Goal: Check status: Check status

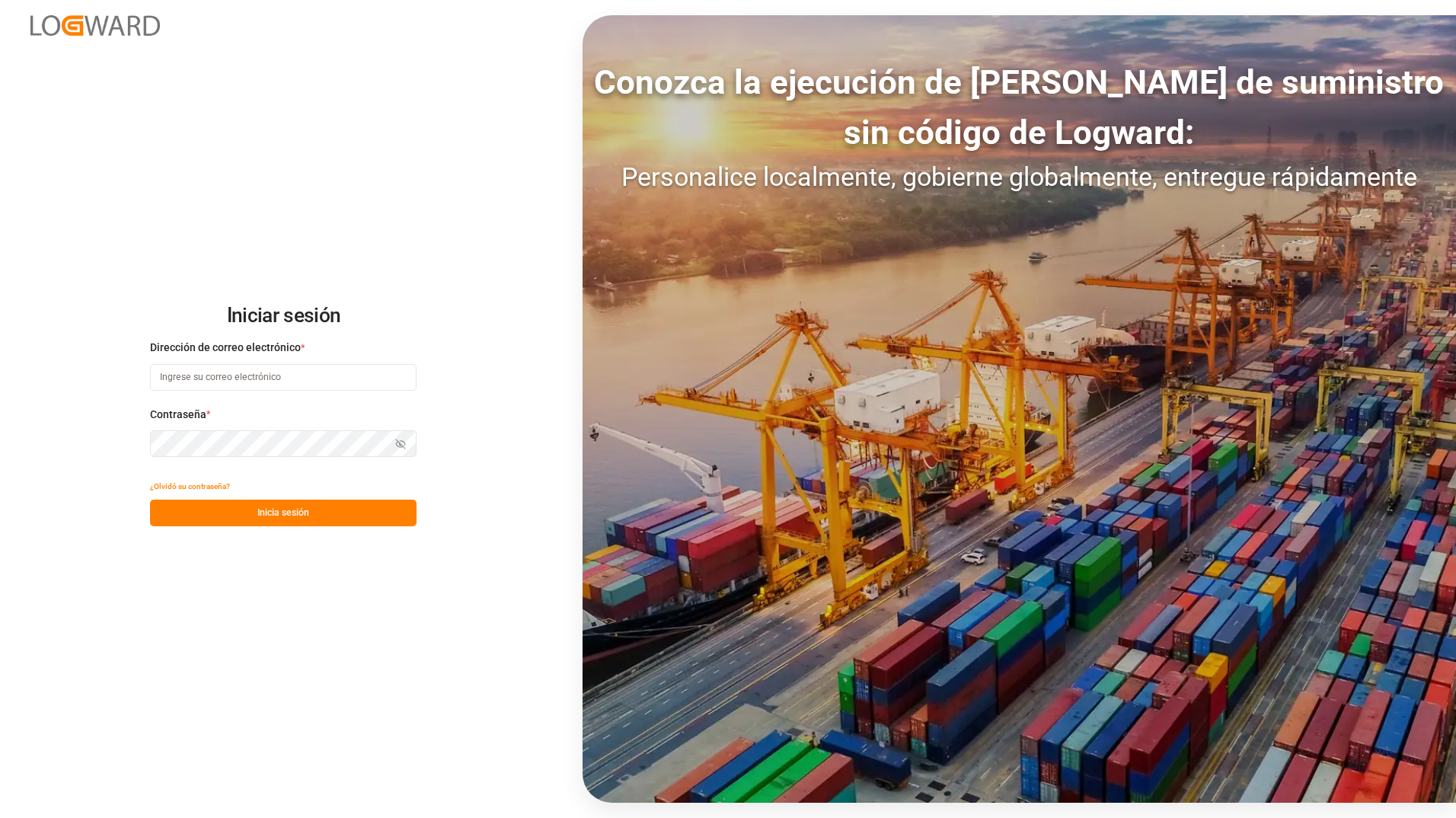
type input "[PERSON_NAME][EMAIL_ADDRESS][DOMAIN_NAME]"
click at [390, 506] on button "Inicia sesión" at bounding box center [283, 513] width 266 height 27
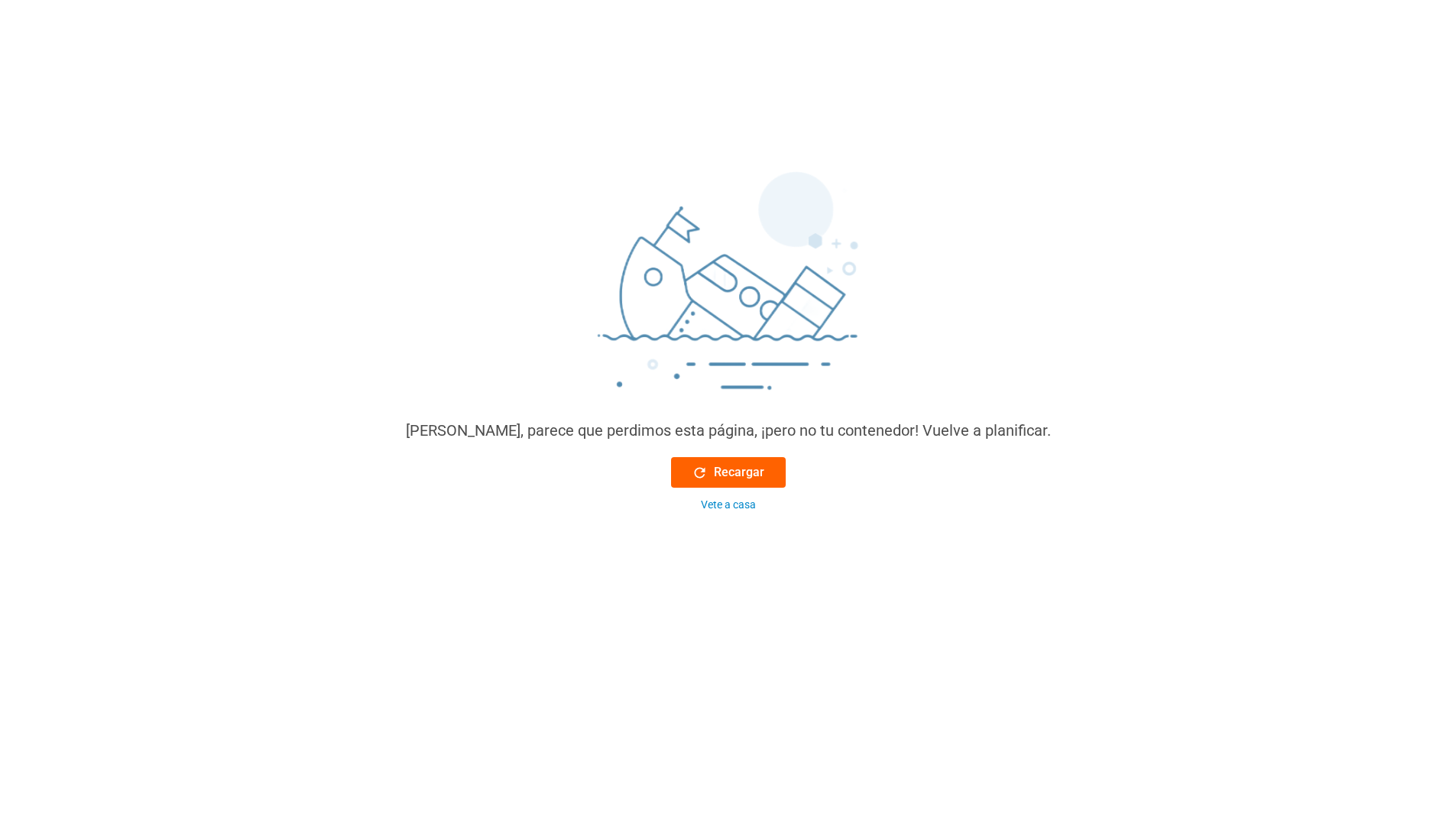
click at [733, 473] on font "Recargar" at bounding box center [739, 472] width 50 height 19
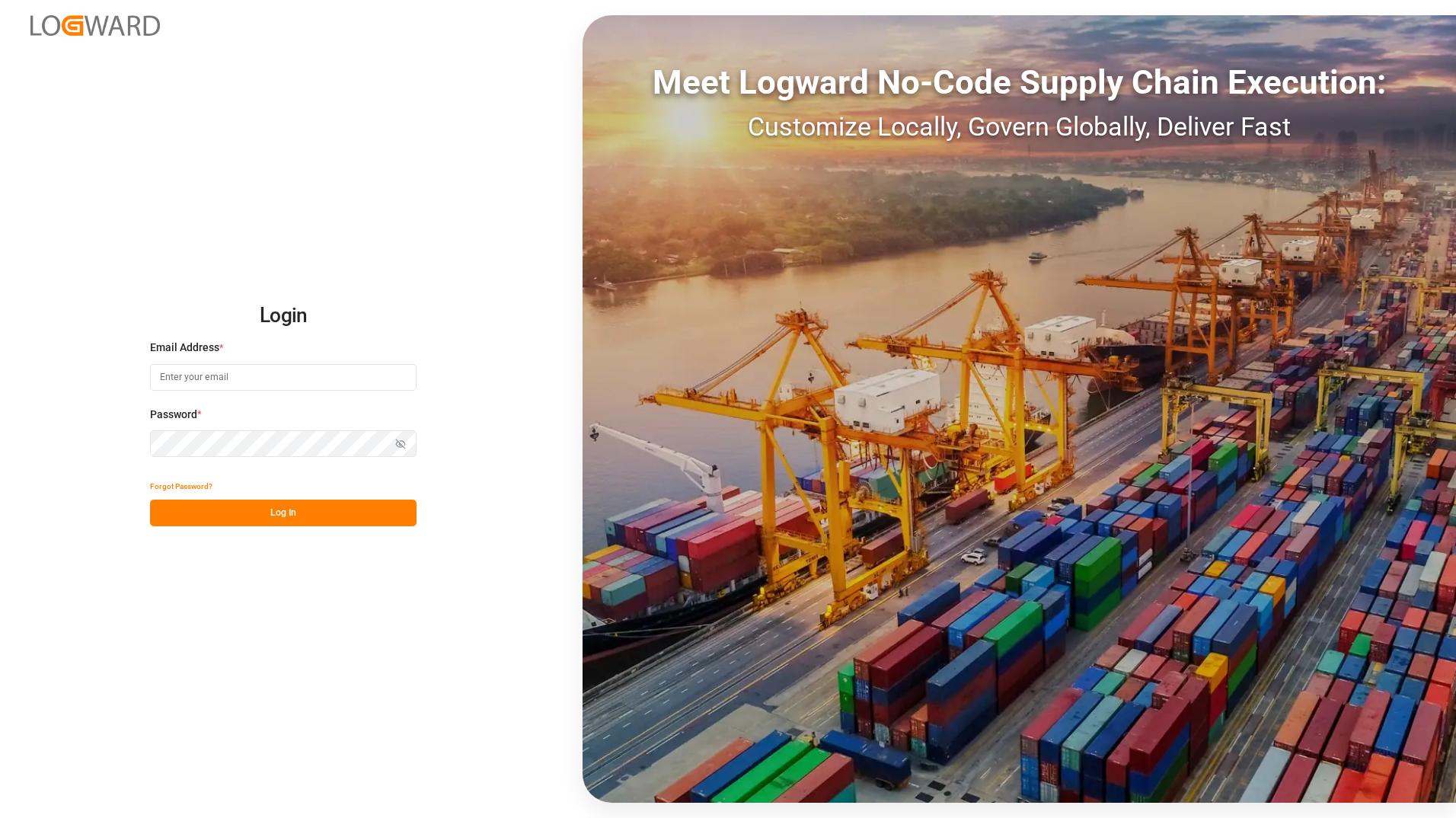
type input "[PERSON_NAME][EMAIL_ADDRESS][DOMAIN_NAME]"
click at [287, 509] on button "Log In" at bounding box center [283, 513] width 266 height 27
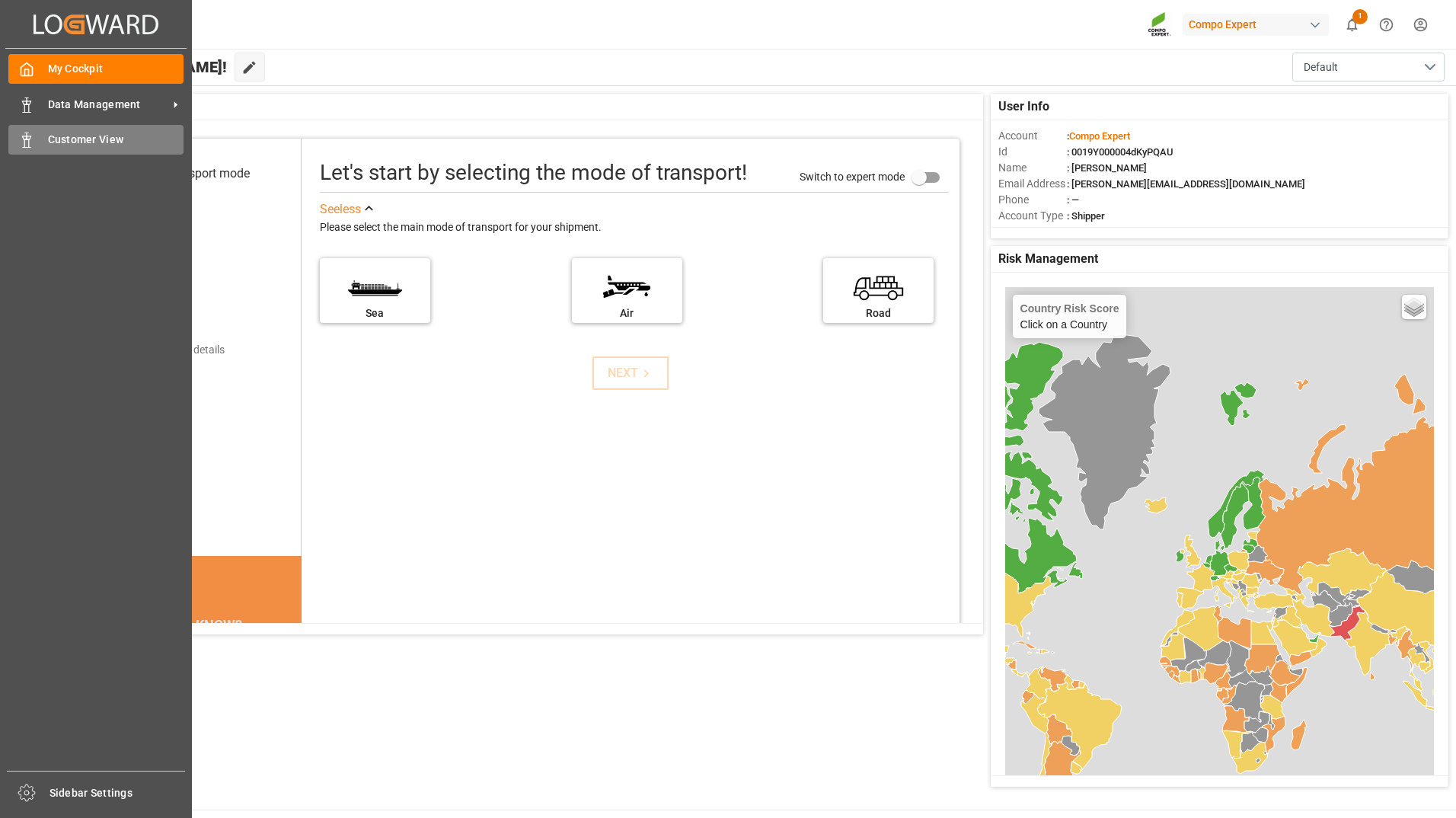
click at [59, 144] on span "Customer View" at bounding box center [116, 139] width 136 height 16
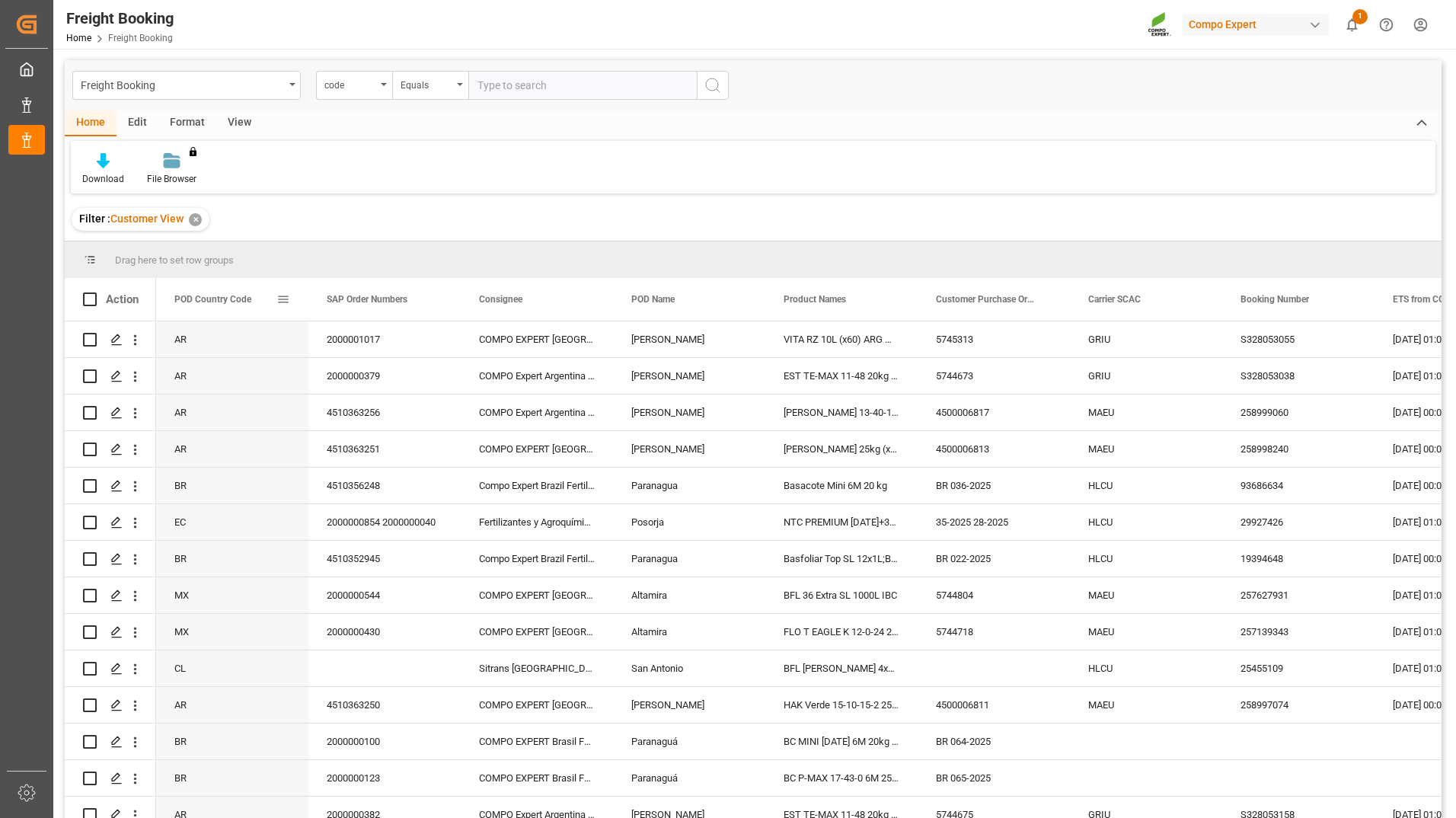
click at [286, 305] on span at bounding box center [283, 299] width 14 height 14
click at [344, 437] on span "Group by POD Country Code" at bounding box center [367, 446] width 144 height 29
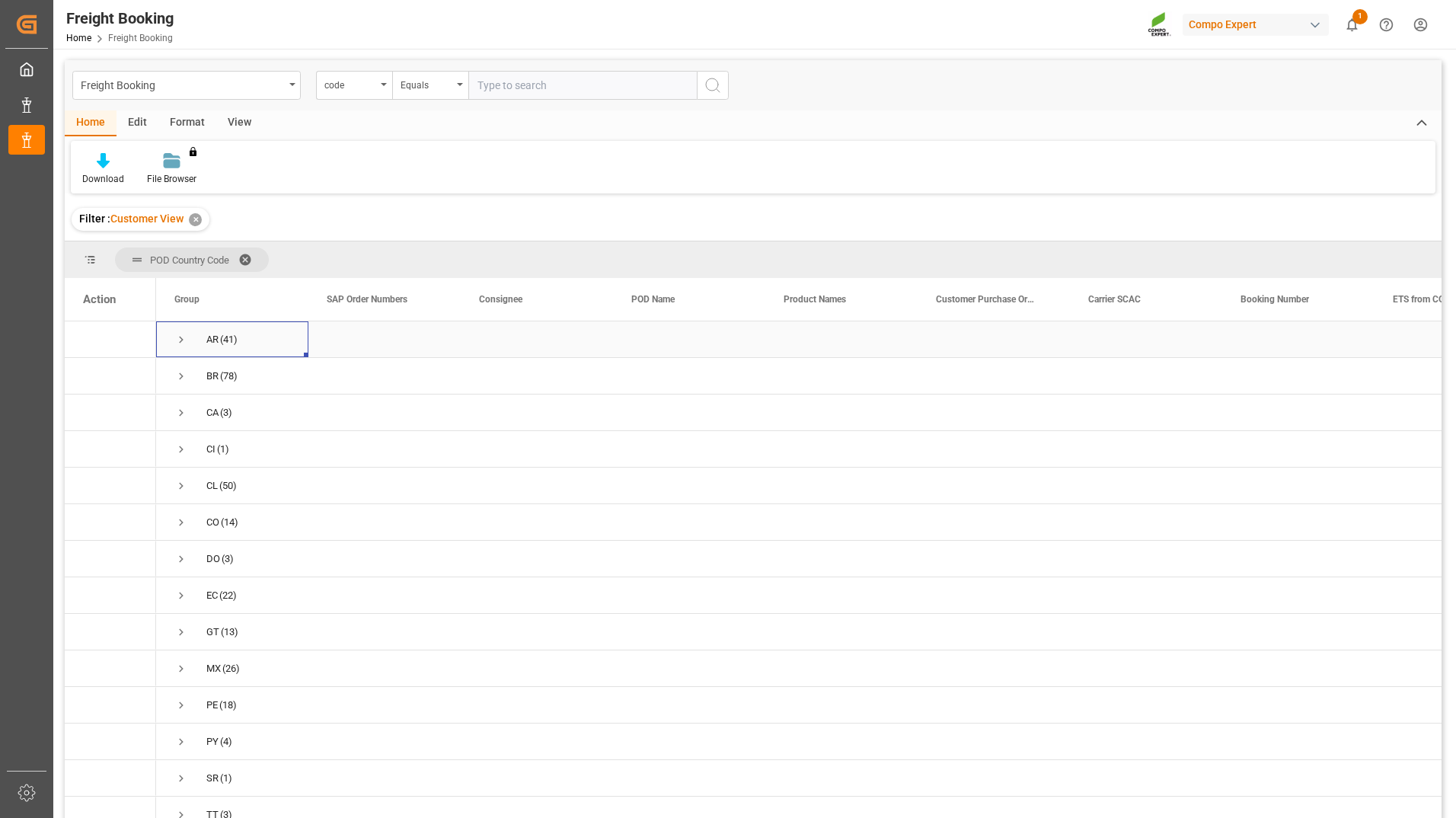
click at [179, 337] on span "Press SPACE to select this row." at bounding box center [181, 340] width 14 height 14
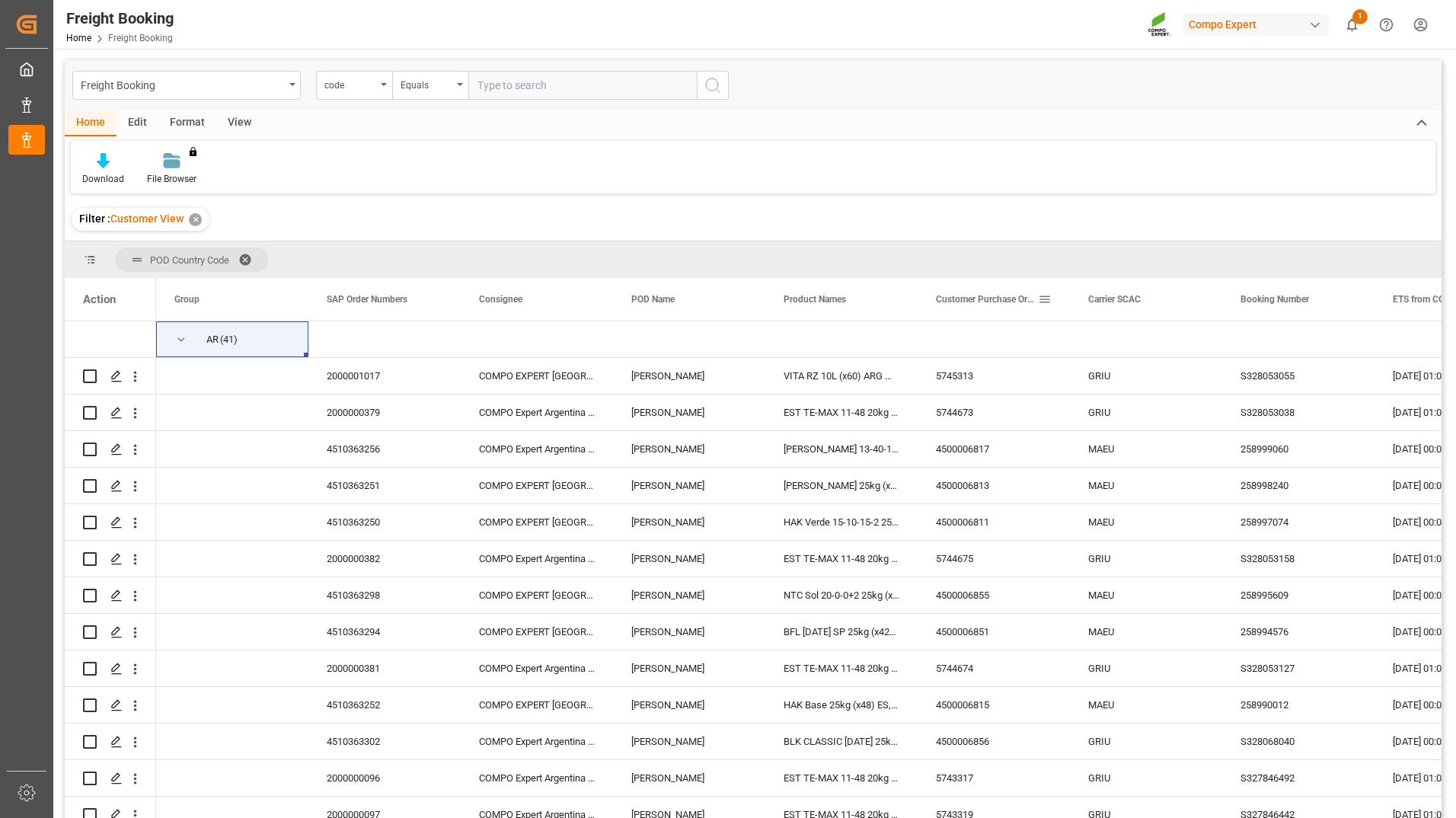
drag, startPoint x: 918, startPoint y: 301, endPoint x: 1067, endPoint y: 297, distance: 149.1
click at [1067, 297] on div "Customer Purchase Order Numbers" at bounding box center [993, 299] width 152 height 42
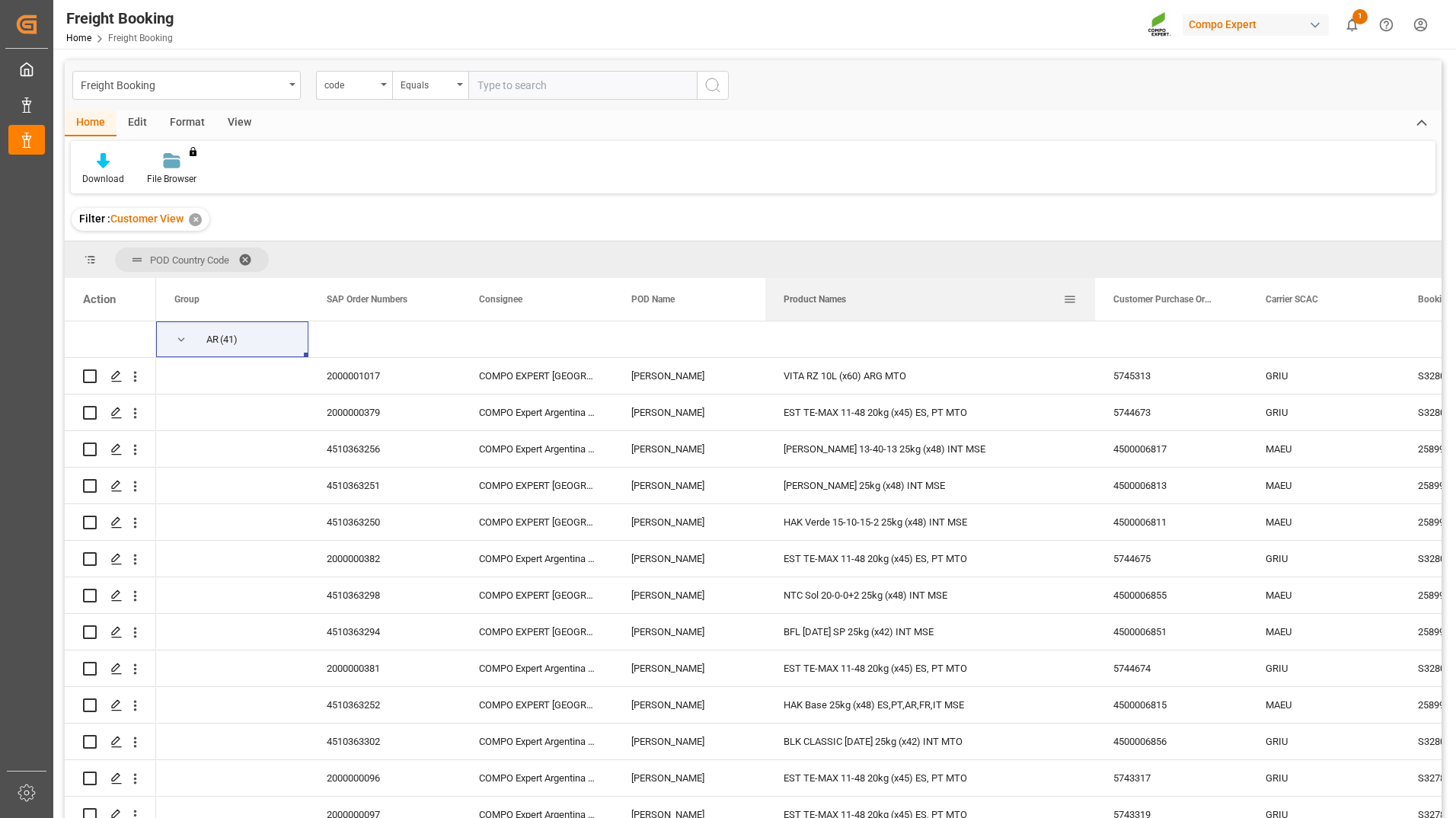
drag, startPoint x: 915, startPoint y: 295, endPoint x: 1100, endPoint y: 300, distance: 185.1
click at [1098, 300] on div at bounding box center [1095, 299] width 6 height 42
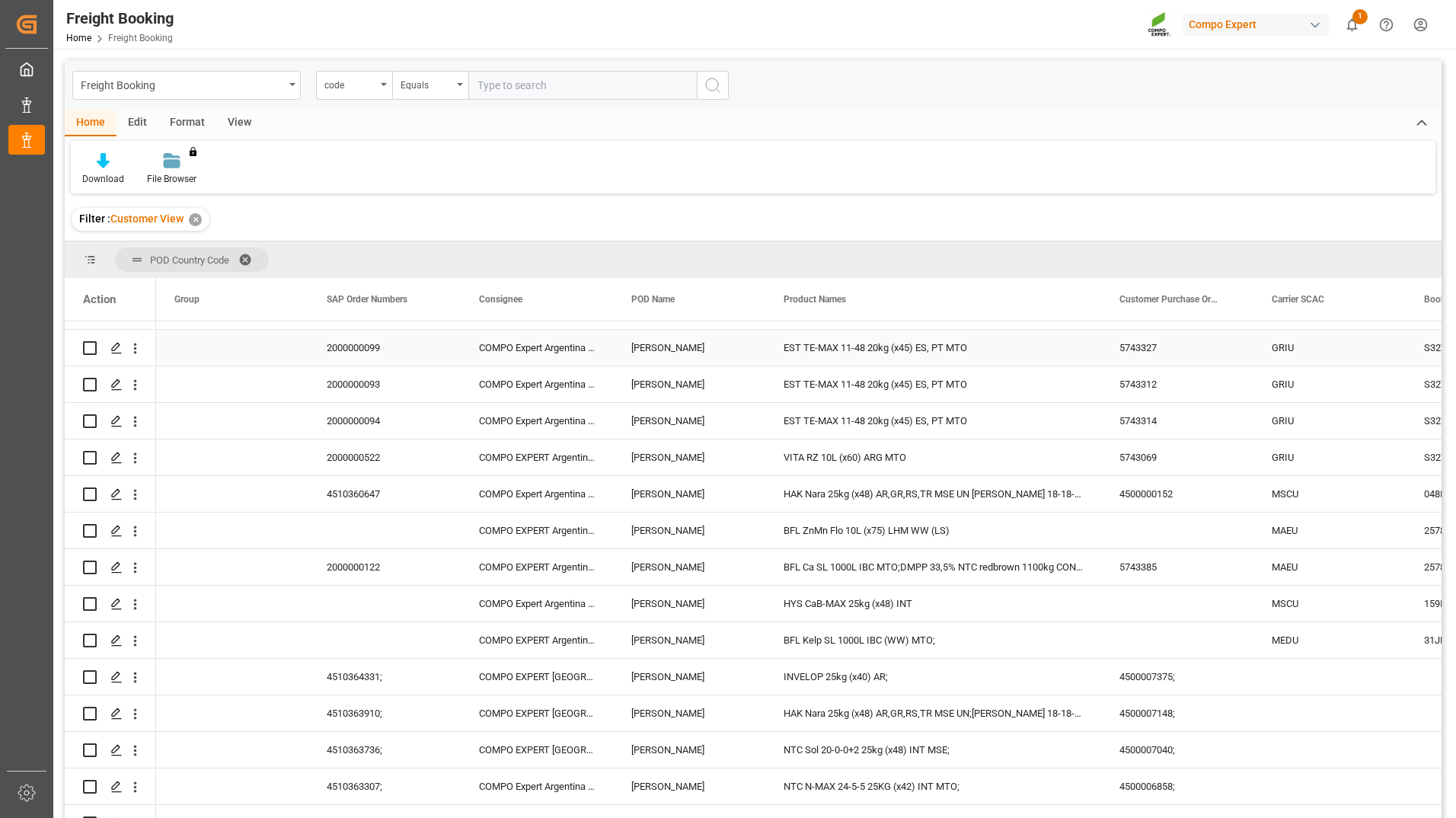
scroll to position [761, 0]
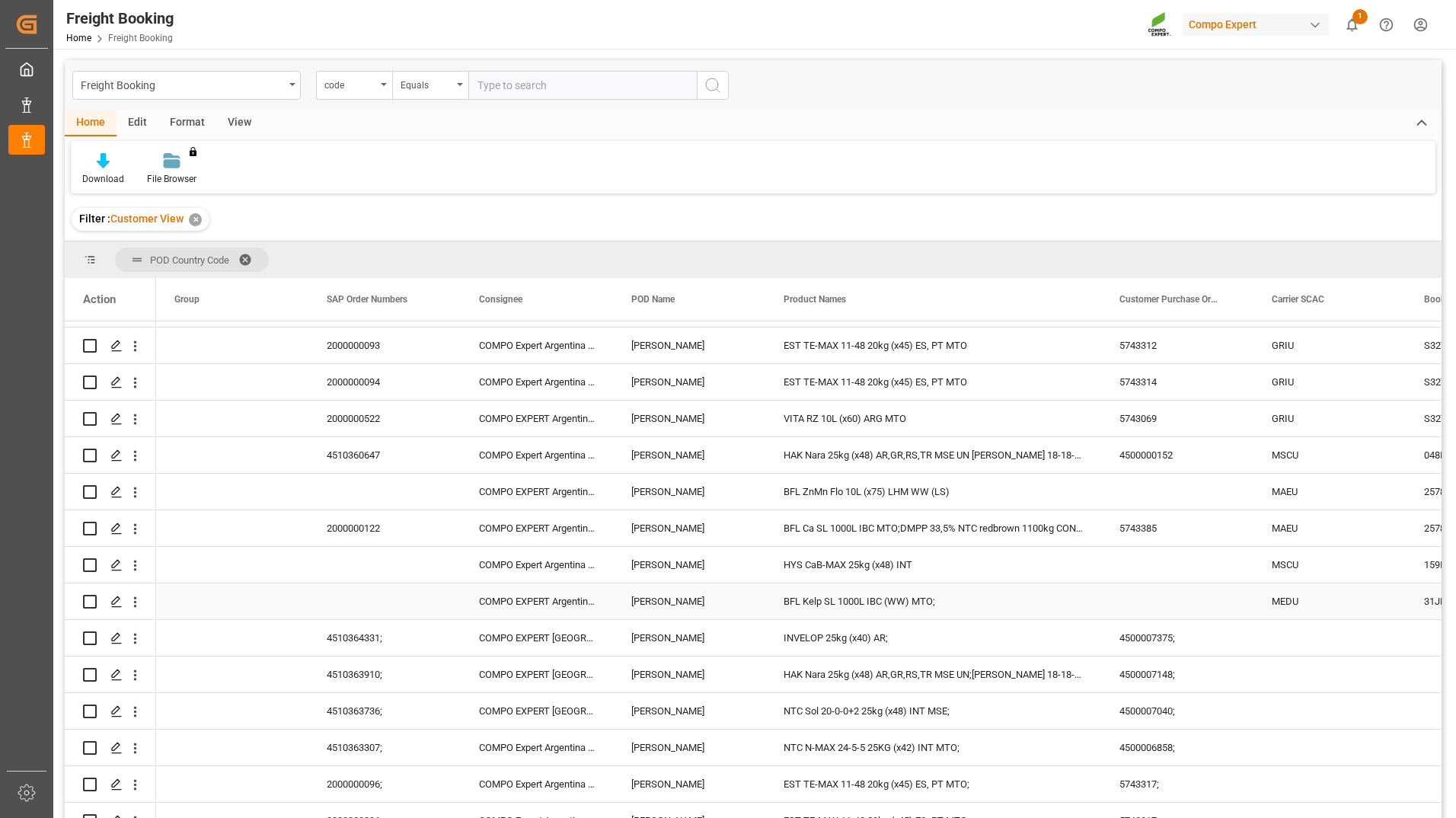
click at [933, 602] on div "BFL Kelp SL 1000L IBC (WW) MTO;" at bounding box center [933, 601] width 336 height 35
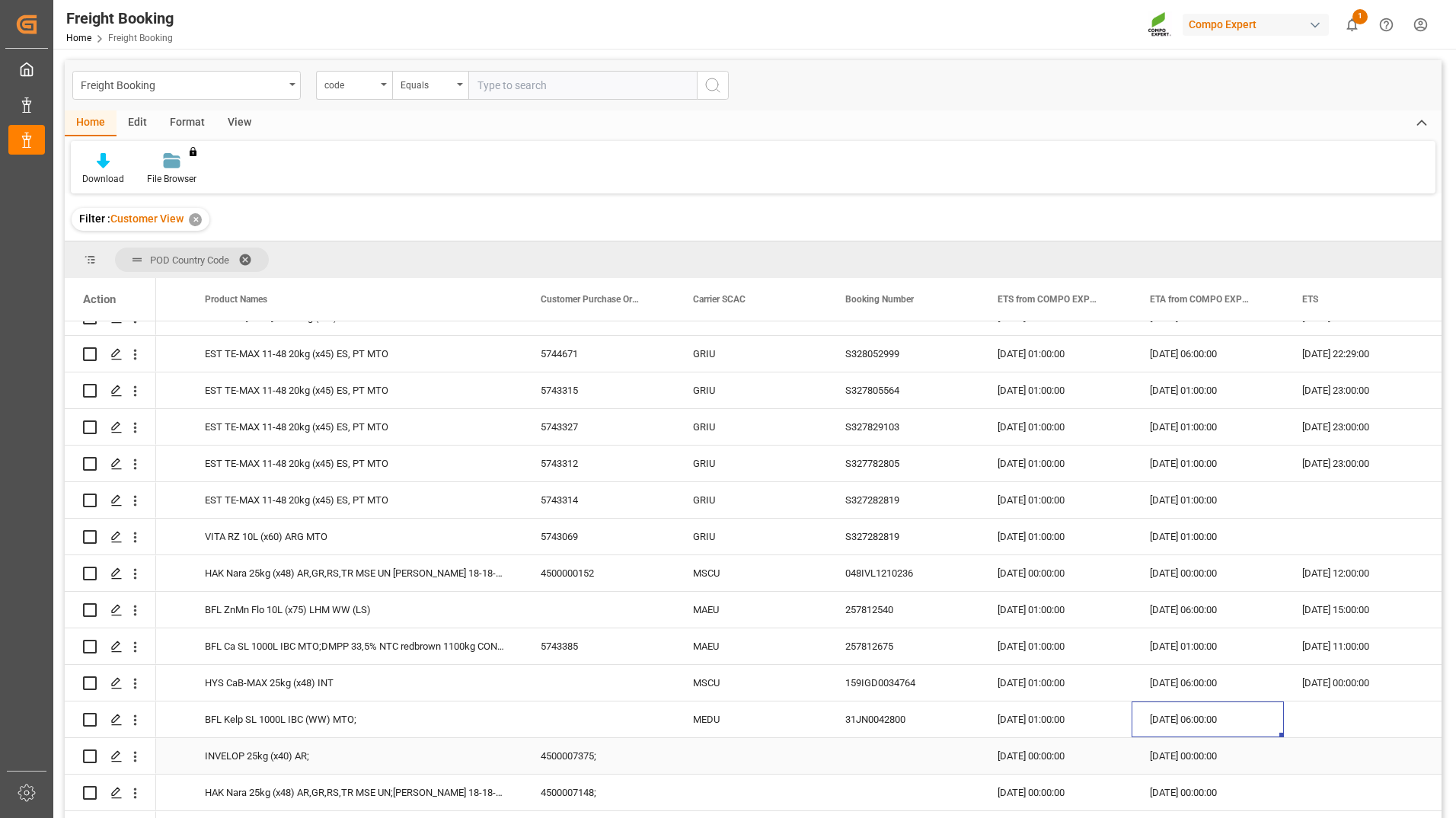
scroll to position [533, 0]
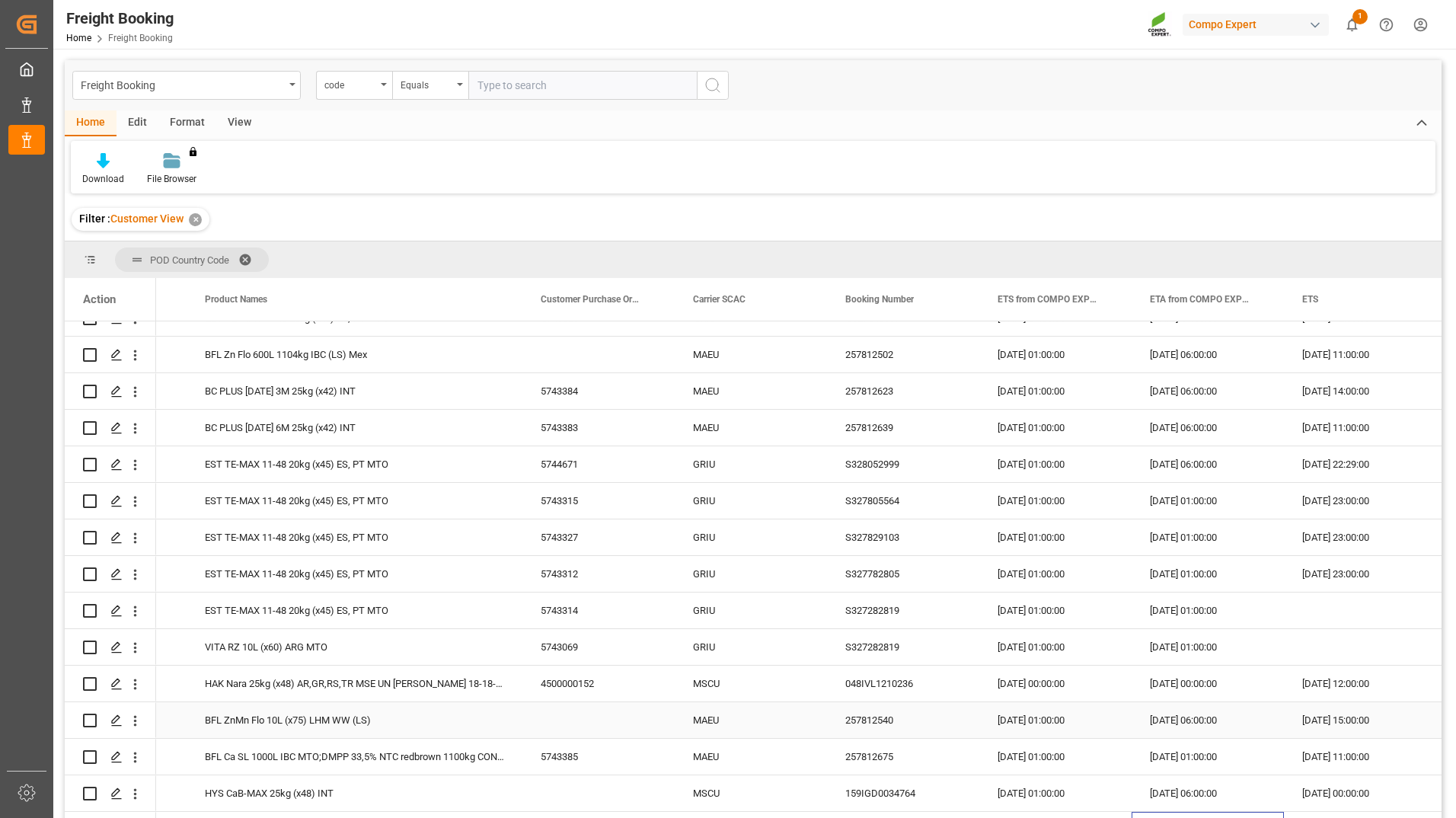
click at [991, 731] on div "[DATE] 01:00:00" at bounding box center [1055, 720] width 152 height 35
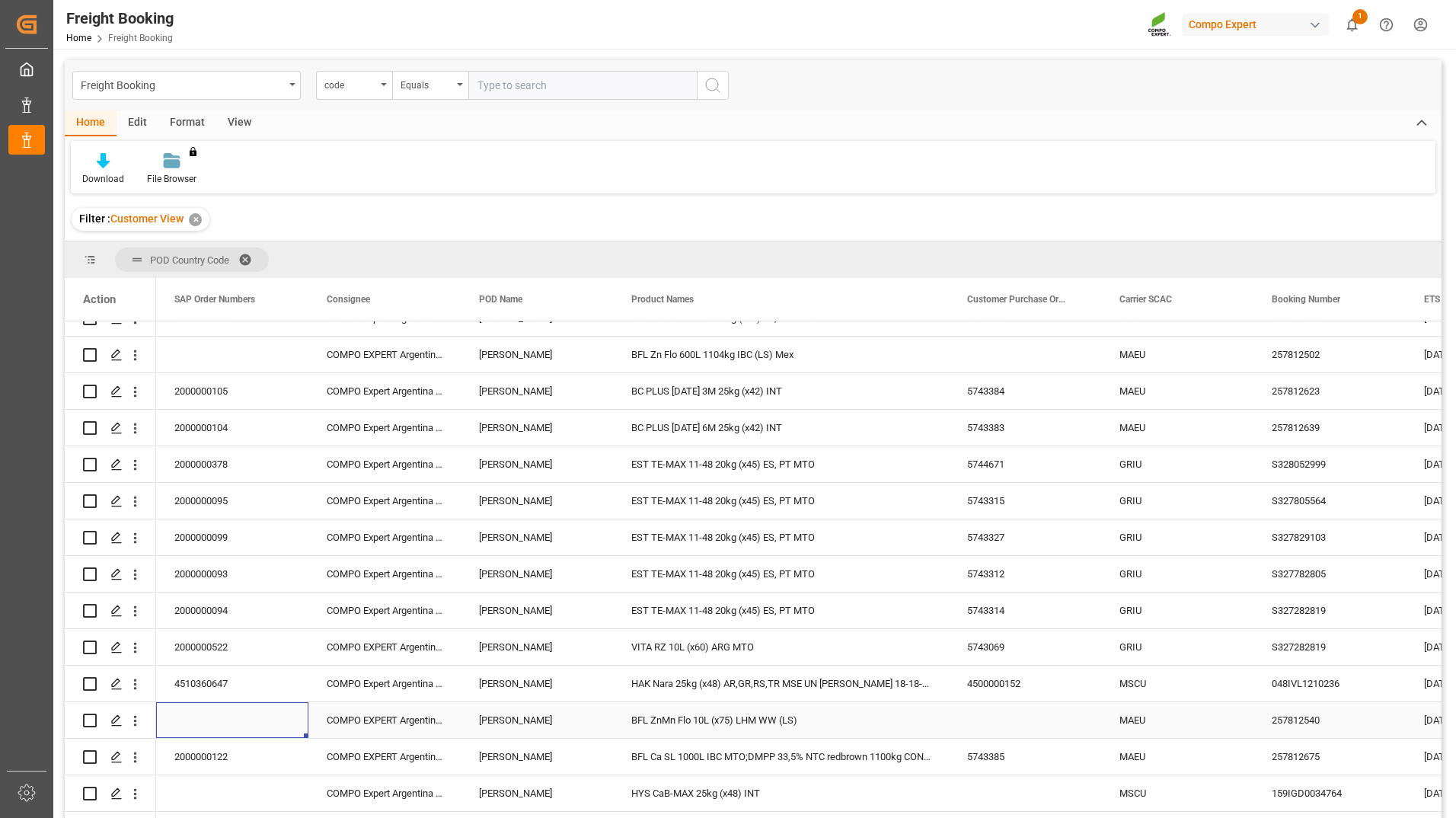
scroll to position [0, 0]
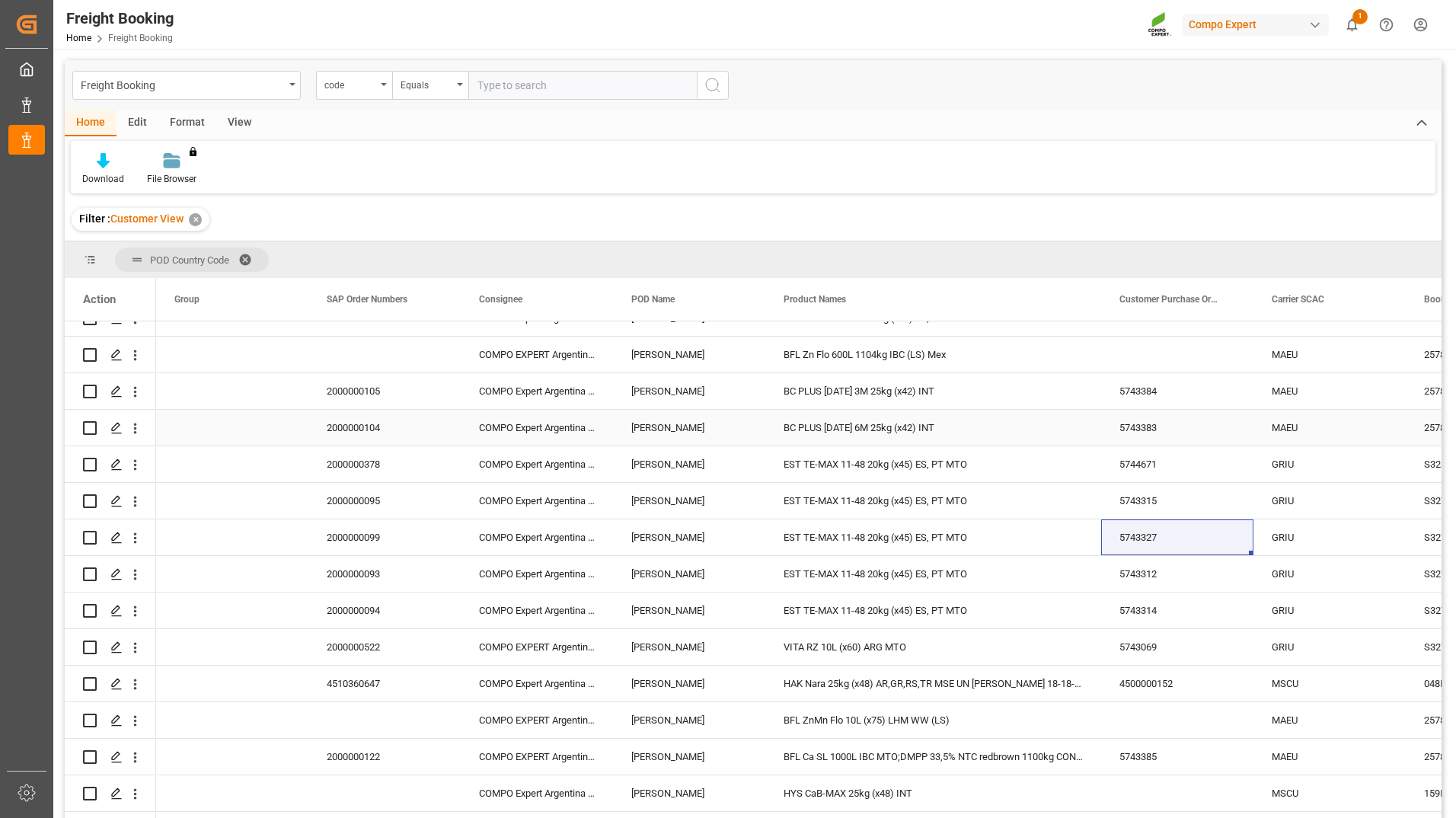
click at [388, 433] on div "2000000104" at bounding box center [384, 428] width 152 height 35
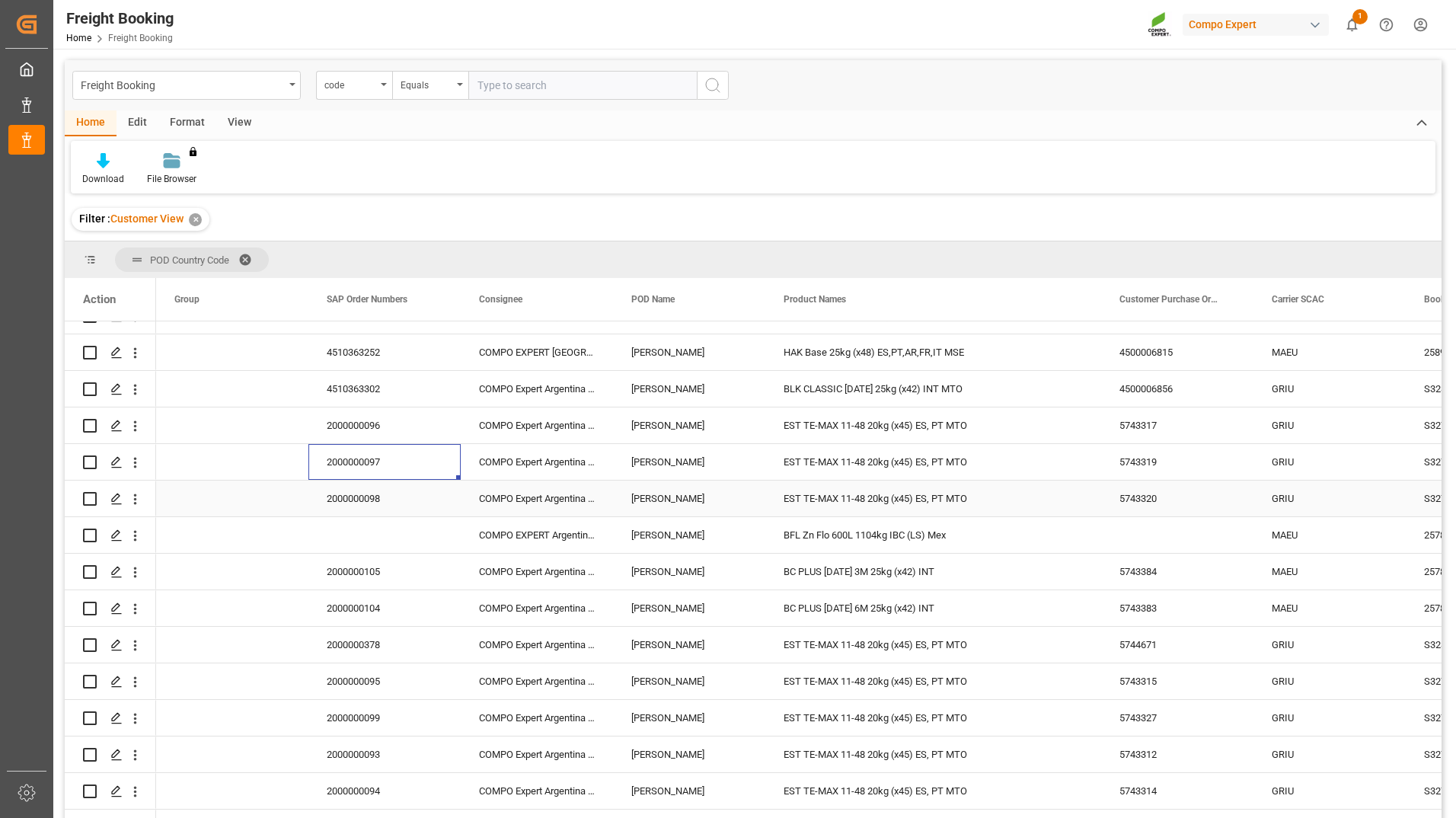
scroll to position [429, 0]
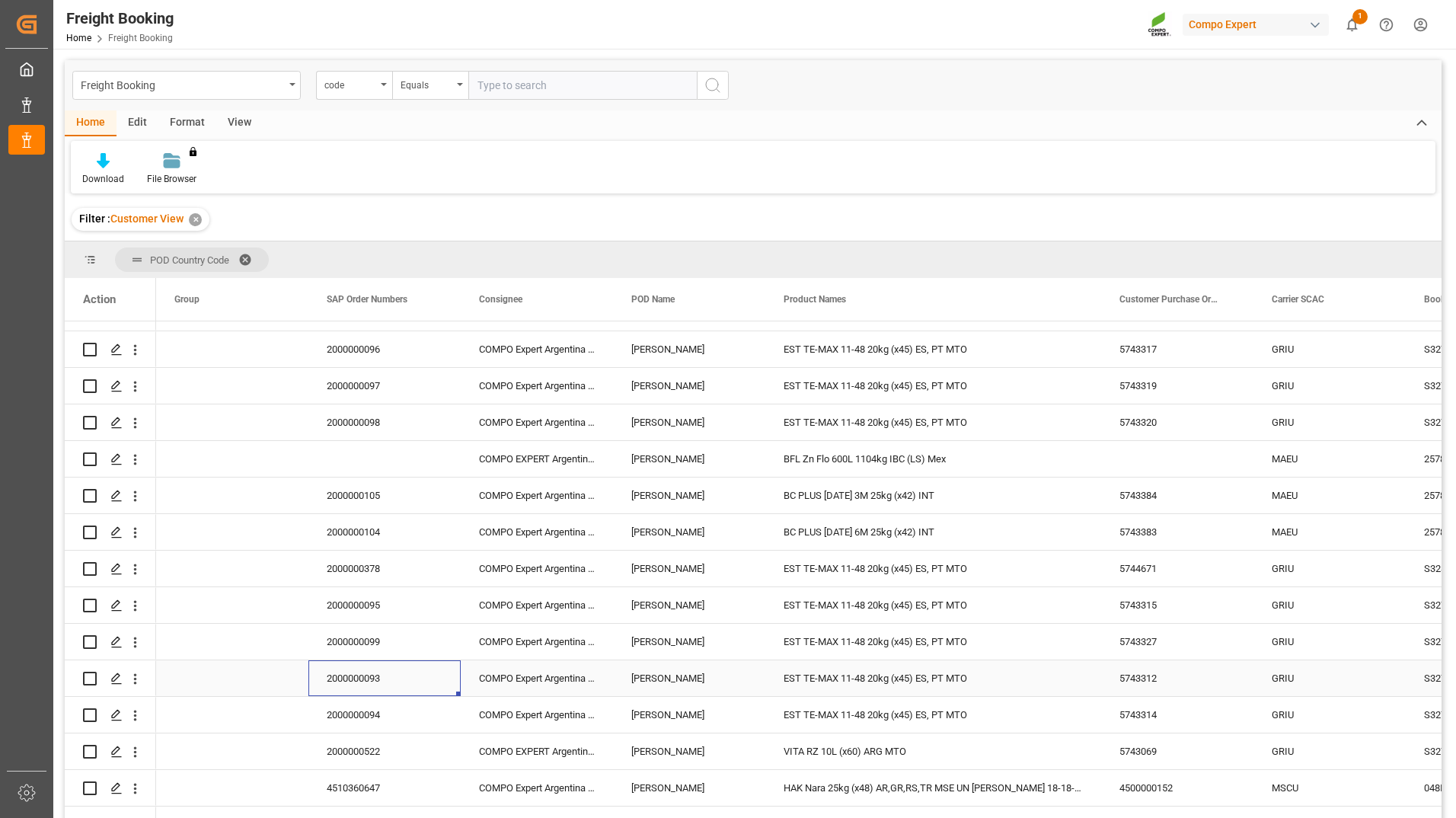
click at [410, 667] on div "2000000093" at bounding box center [384, 679] width 152 height 35
click at [405, 646] on div "2000000099" at bounding box center [384, 641] width 152 height 35
